Goal: Transaction & Acquisition: Download file/media

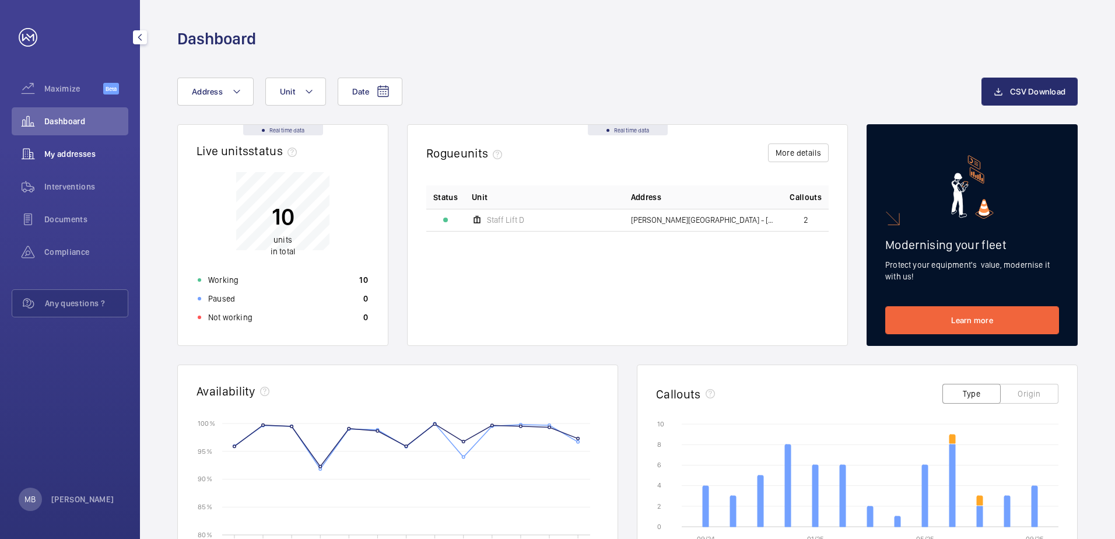
click at [72, 152] on span "My addresses" at bounding box center [86, 154] width 84 height 12
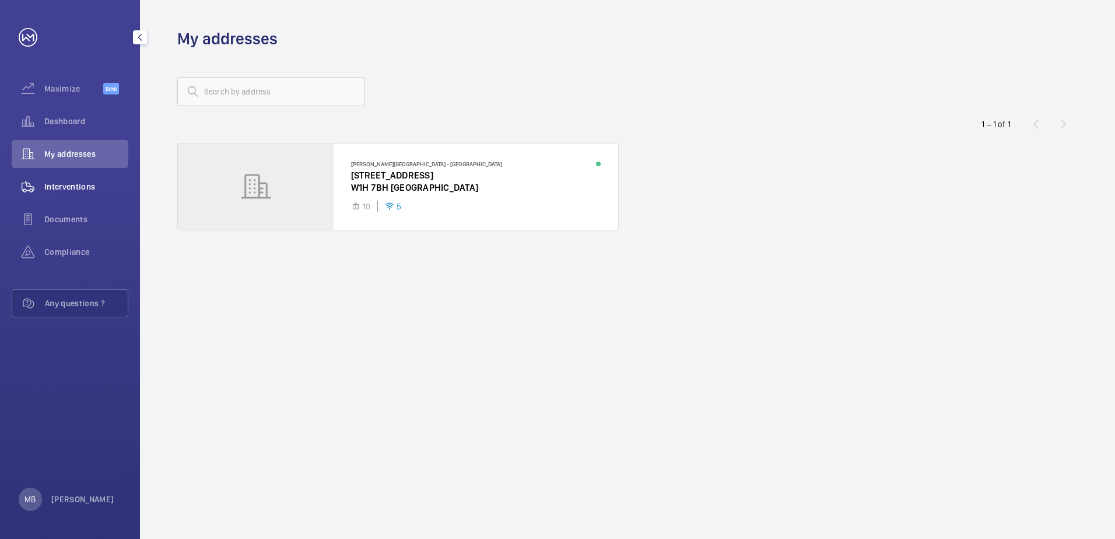
click at [75, 186] on span "Interventions" at bounding box center [86, 187] width 84 height 12
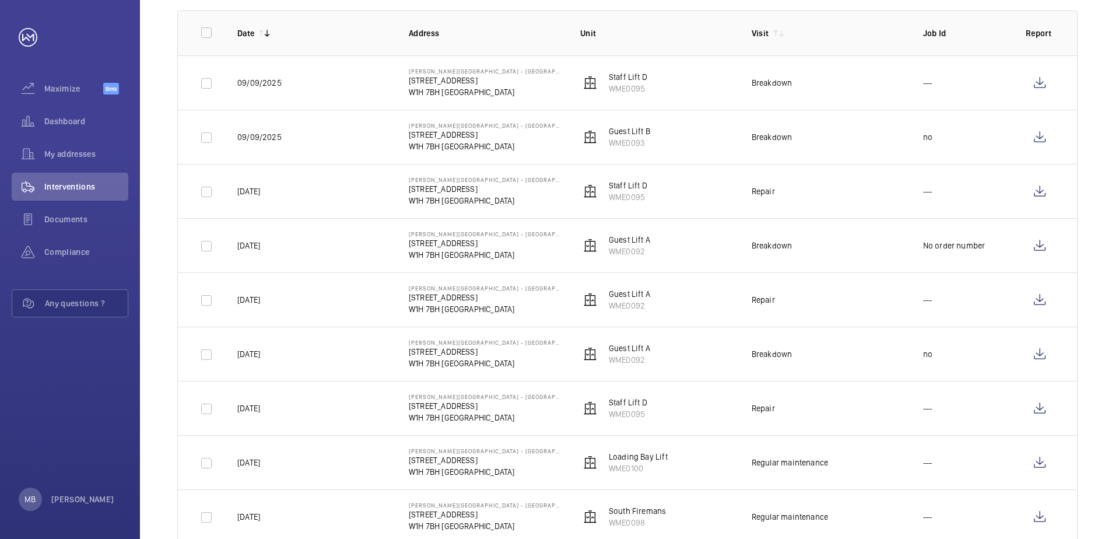
scroll to position [175, 0]
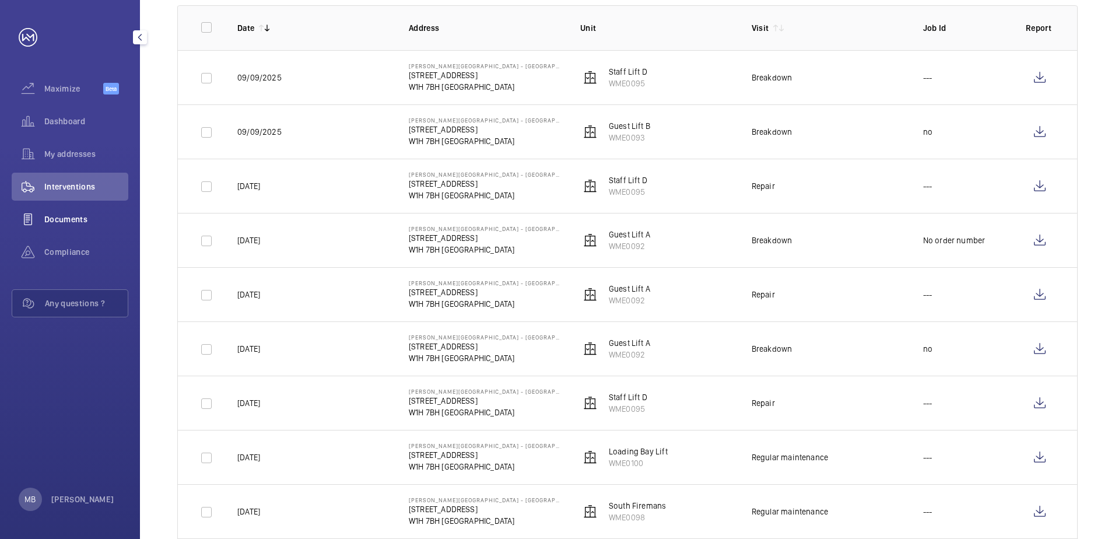
click at [87, 222] on span "Documents" at bounding box center [86, 220] width 84 height 12
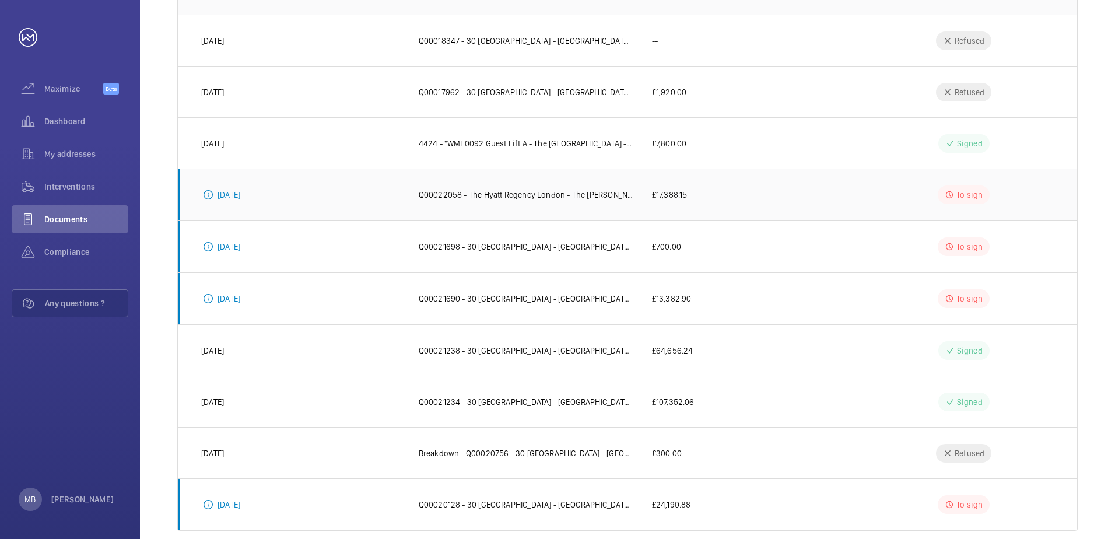
scroll to position [230, 0]
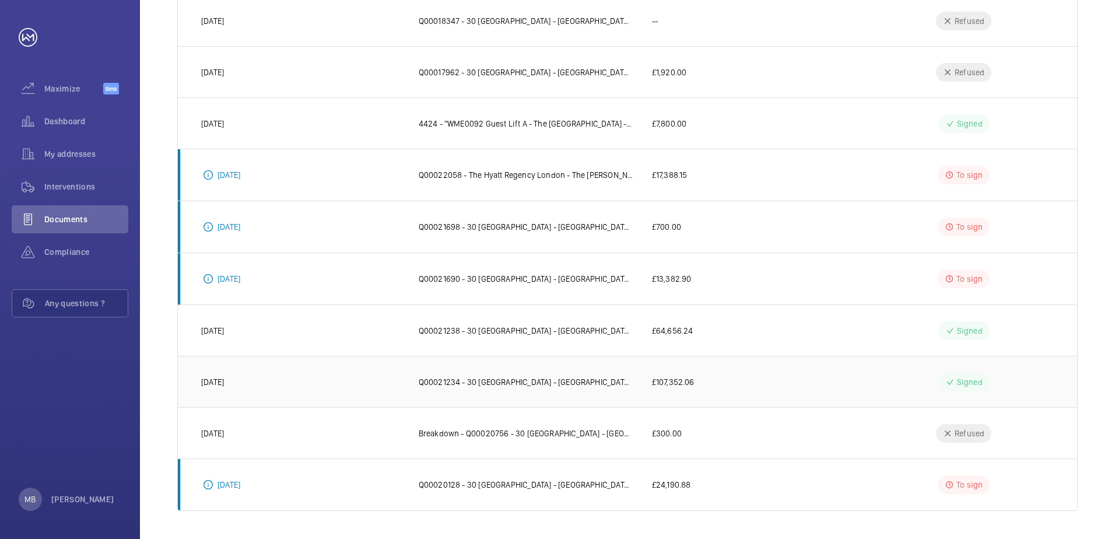
click at [643, 380] on td "£107,352.06" at bounding box center [745, 381] width 222 height 51
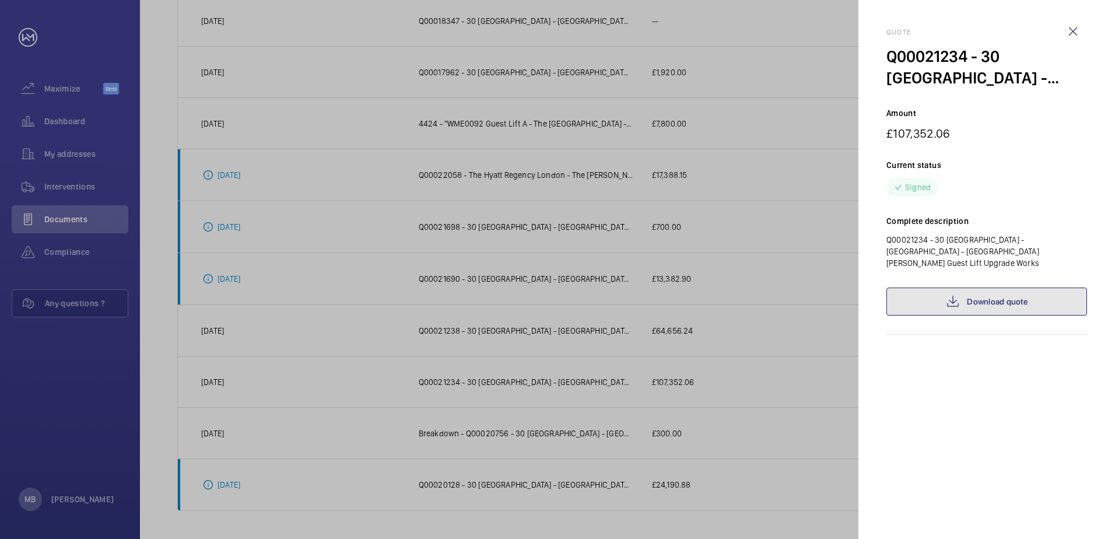
click at [959, 295] on mat-icon at bounding box center [953, 302] width 14 height 14
click at [1076, 23] on wm-front-icon-button at bounding box center [1073, 32] width 28 height 28
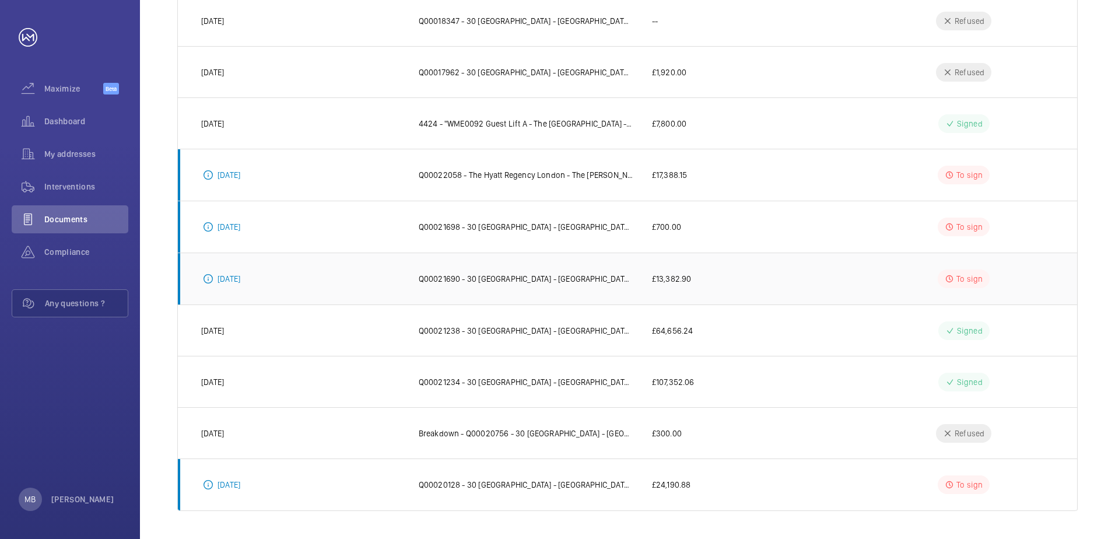
click at [678, 278] on p "£13,382.90" at bounding box center [672, 279] width 40 height 12
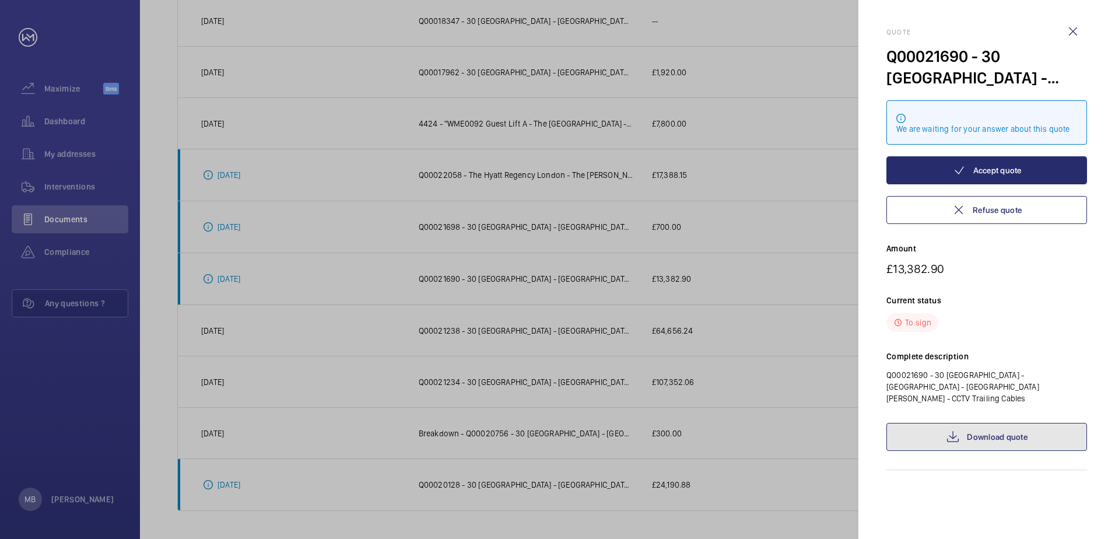
click at [1000, 423] on link "Download quote" at bounding box center [987, 437] width 201 height 28
click at [1075, 27] on wm-front-icon-button at bounding box center [1073, 32] width 28 height 28
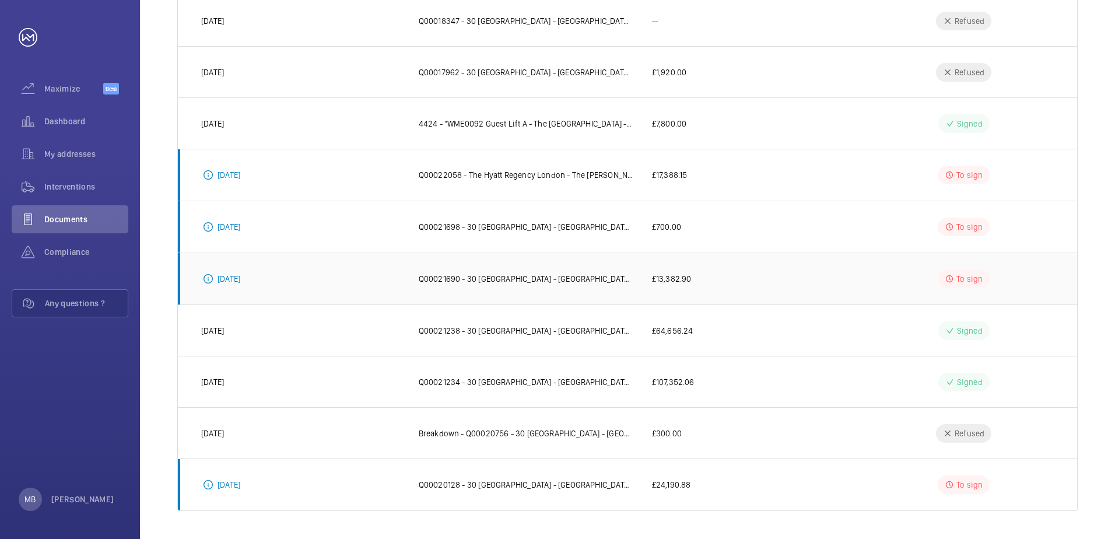
click at [690, 282] on p "£13,382.90" at bounding box center [672, 279] width 40 height 12
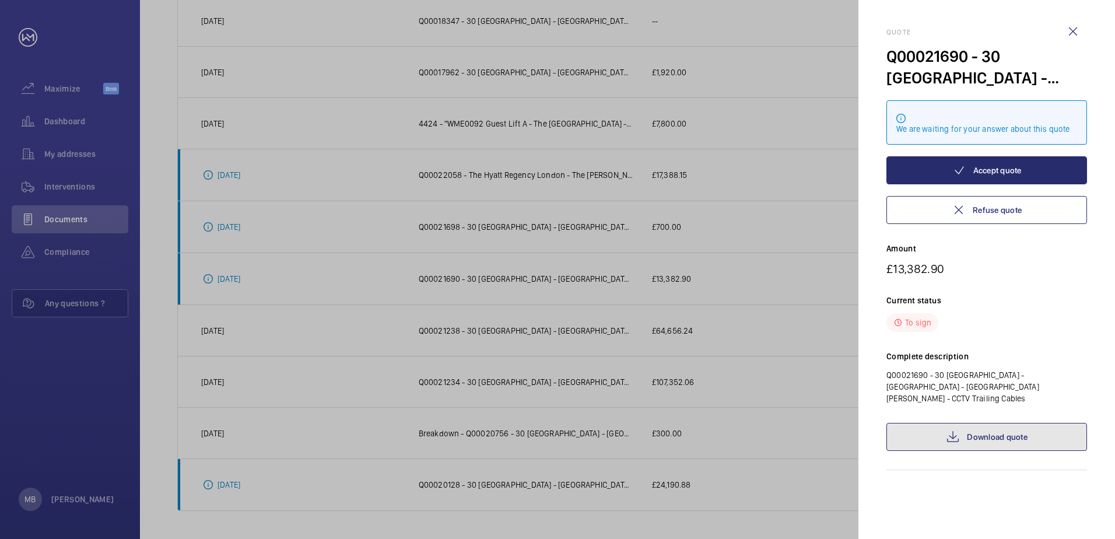
click at [999, 432] on link "Download quote" at bounding box center [987, 437] width 201 height 28
click at [819, 453] on div at bounding box center [557, 269] width 1115 height 539
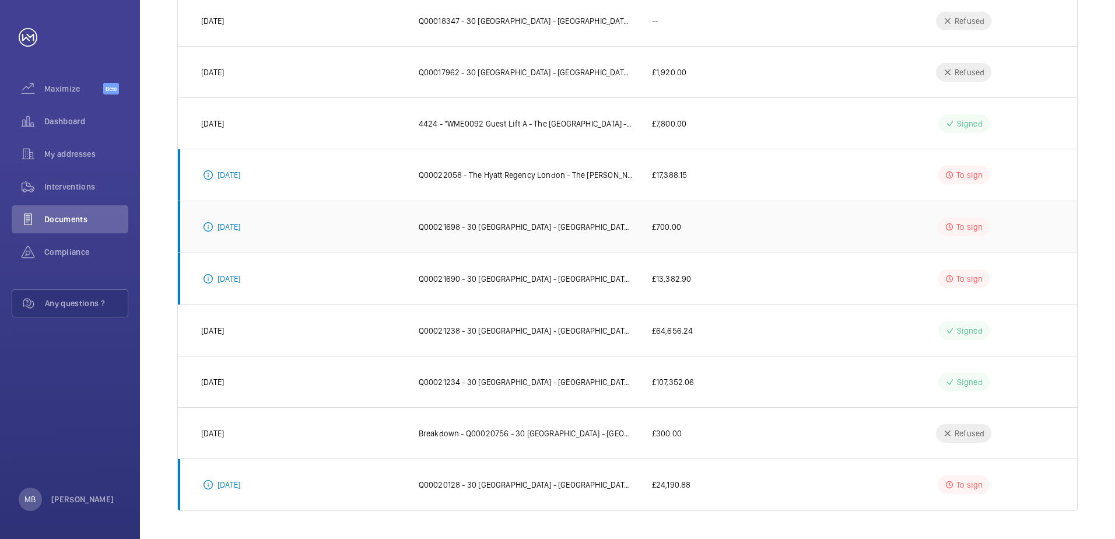
click at [670, 227] on p "£700.00" at bounding box center [666, 227] width 29 height 12
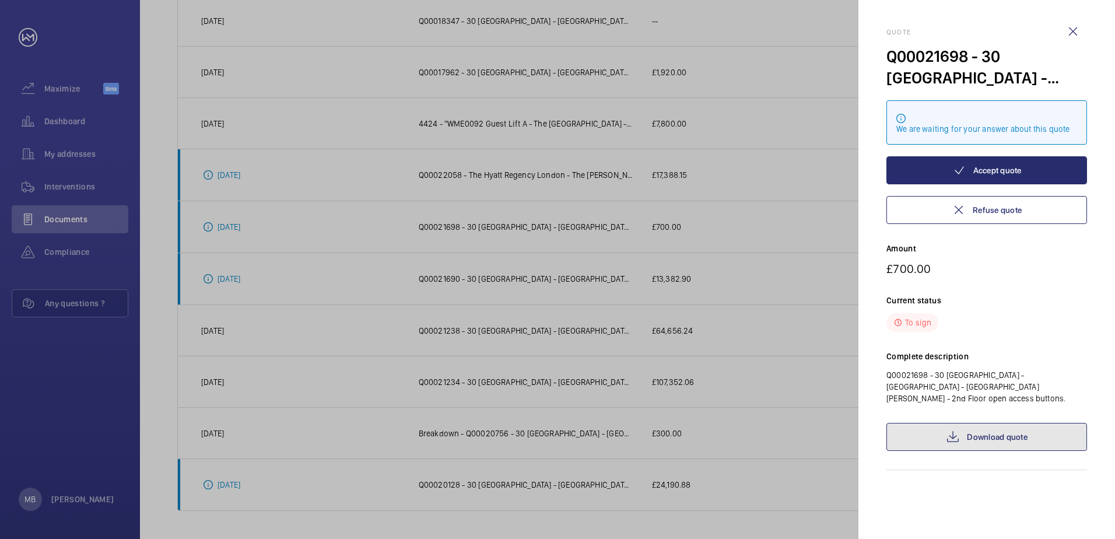
click at [996, 435] on link "Download quote" at bounding box center [987, 437] width 201 height 28
click at [811, 482] on div at bounding box center [557, 269] width 1115 height 539
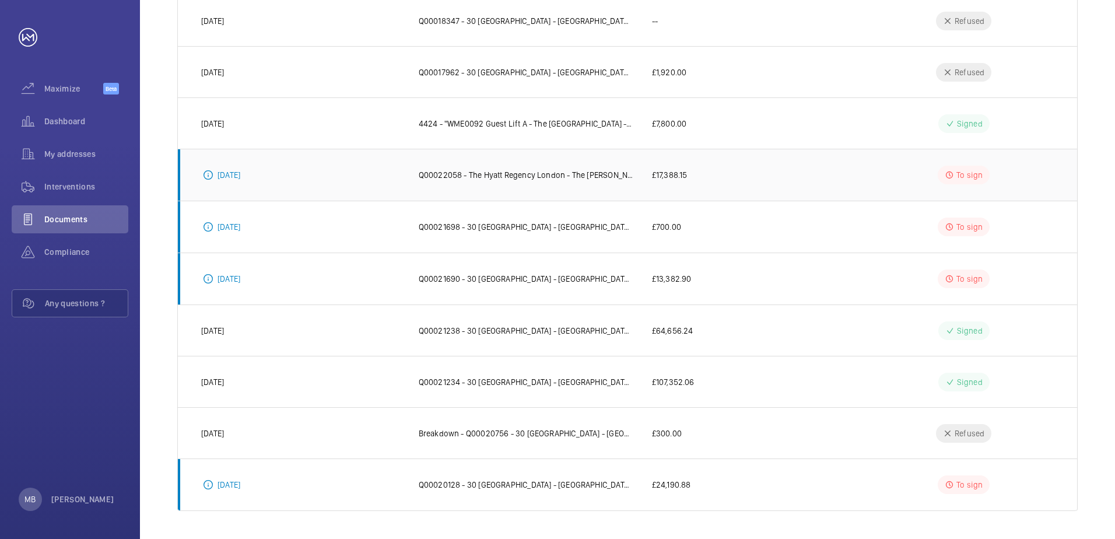
click at [681, 173] on p "£17,388.15" at bounding box center [670, 175] width 36 height 12
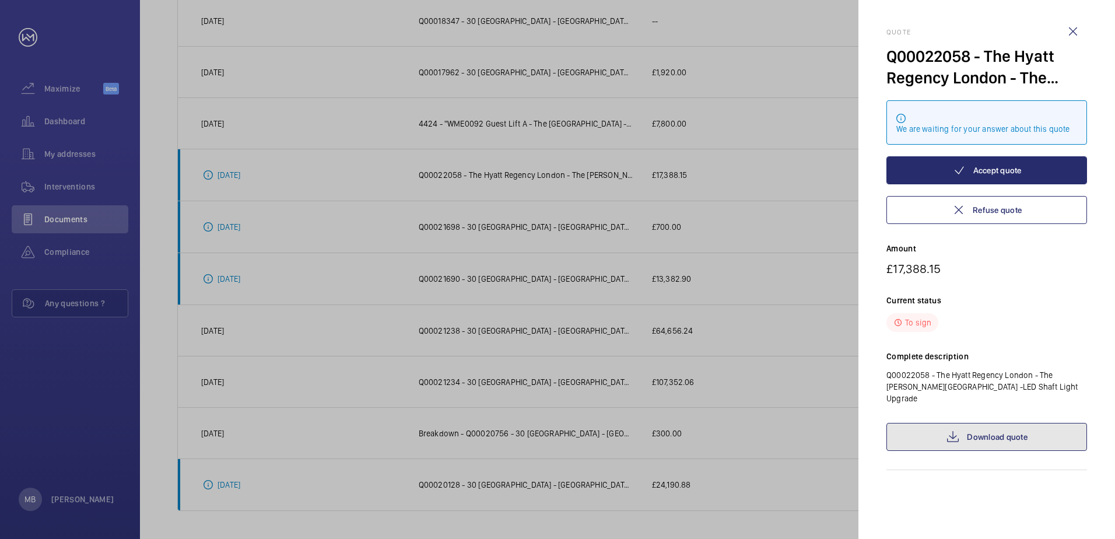
click at [968, 429] on link "Download quote" at bounding box center [987, 437] width 201 height 28
click at [804, 411] on div at bounding box center [557, 269] width 1115 height 539
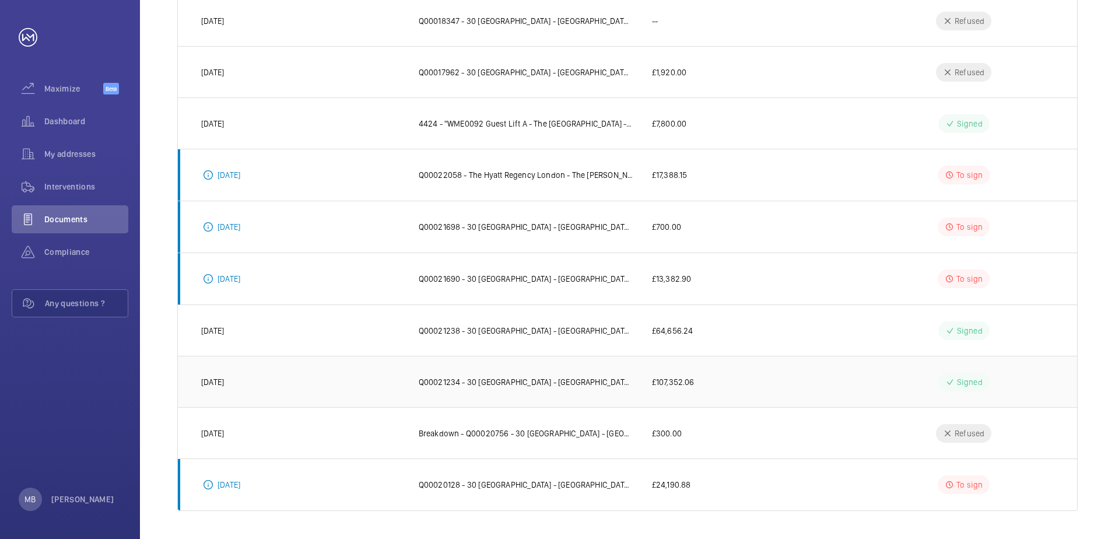
click at [687, 380] on p "£107,352.06" at bounding box center [673, 382] width 43 height 12
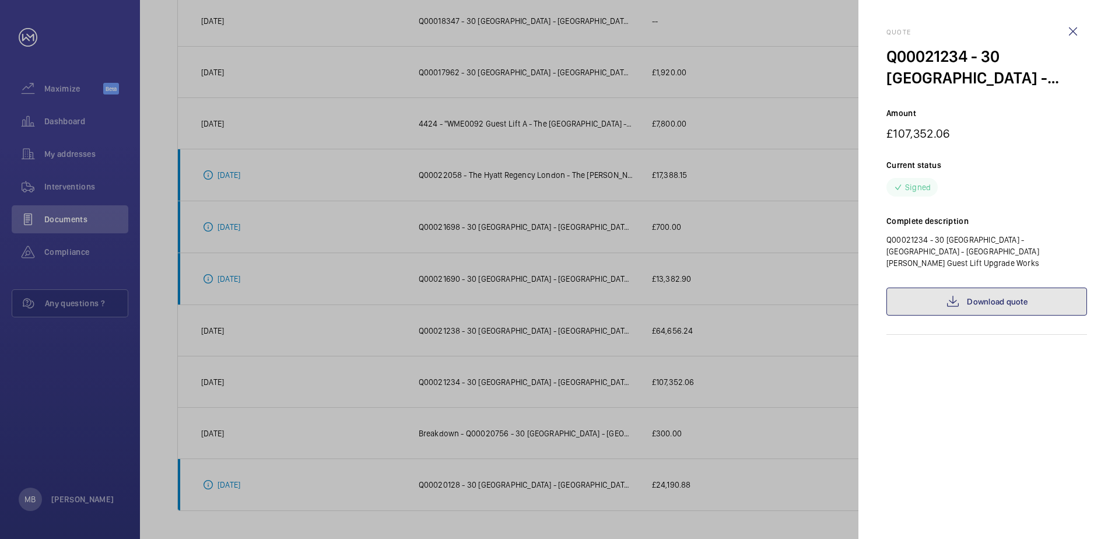
click at [972, 295] on link "Download quote" at bounding box center [987, 302] width 201 height 28
click at [775, 379] on div at bounding box center [557, 269] width 1115 height 539
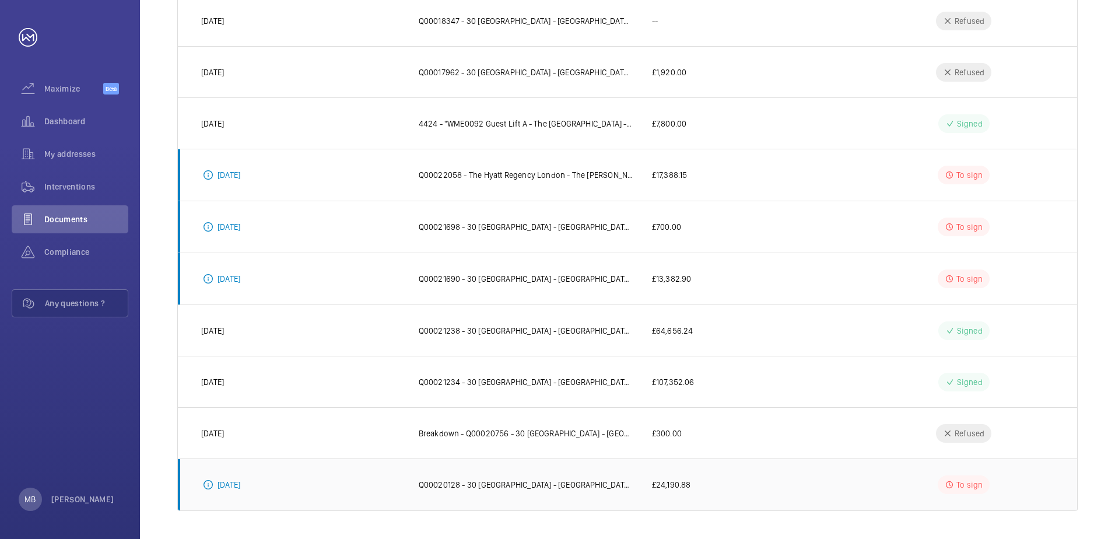
click at [698, 488] on td "£24,190.88" at bounding box center [745, 485] width 222 height 53
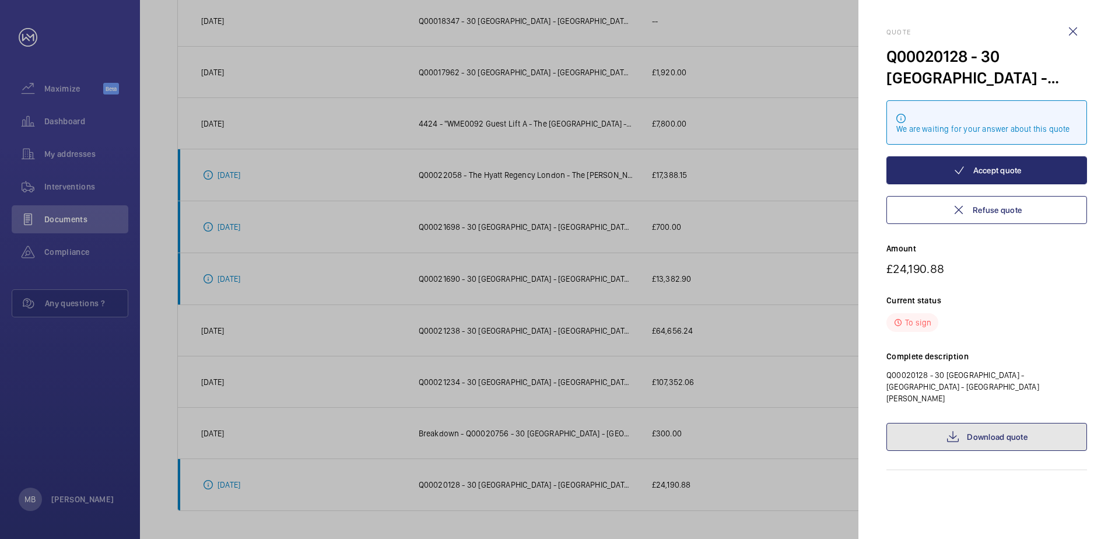
click at [1022, 423] on link "Download quote" at bounding box center [987, 437] width 201 height 28
click at [812, 441] on div at bounding box center [557, 269] width 1115 height 539
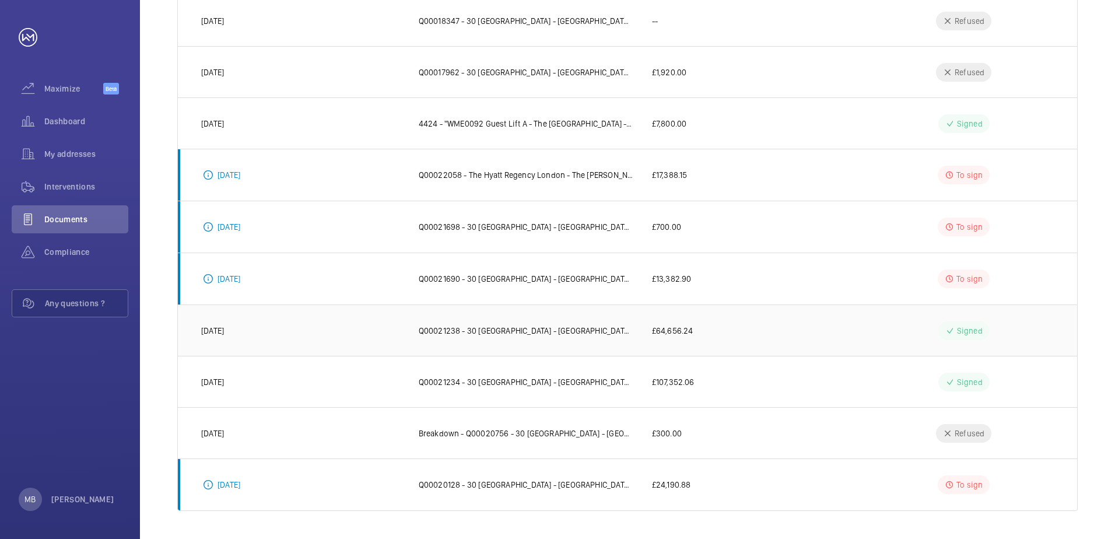
click at [730, 333] on td "£64,656.24" at bounding box center [745, 330] width 222 height 51
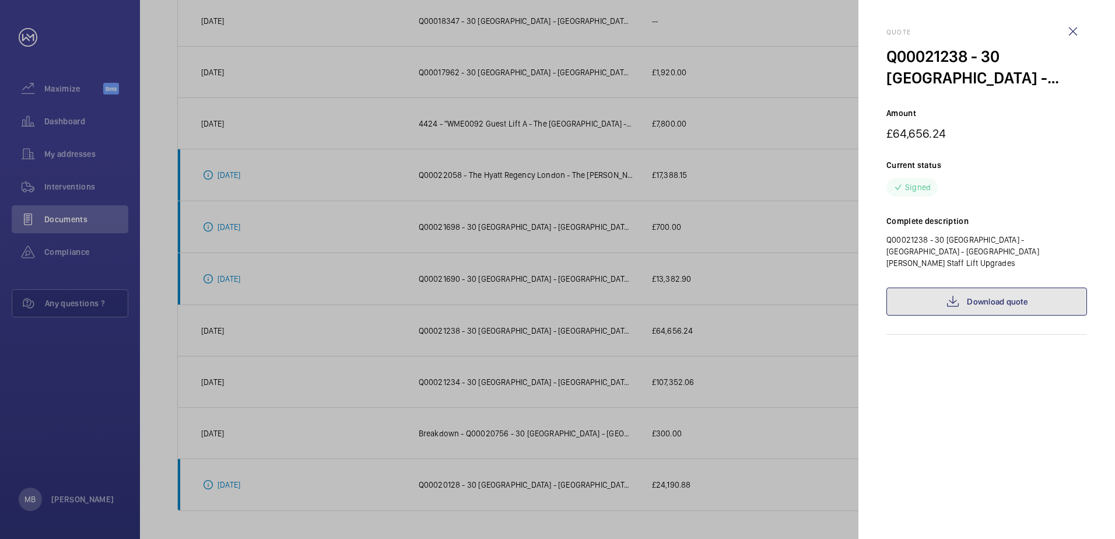
click at [963, 289] on link "Download quote" at bounding box center [987, 302] width 201 height 28
